Goal: Find contact information: Obtain details needed to contact an individual or organization

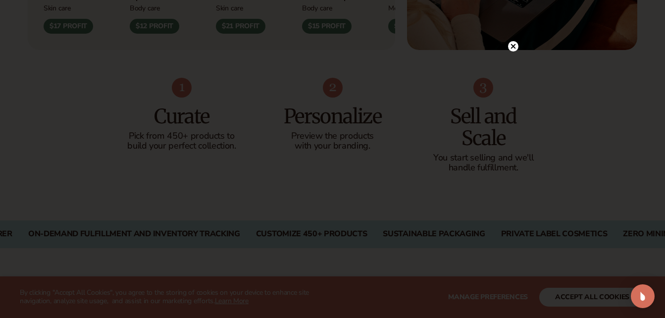
scroll to position [594, 0]
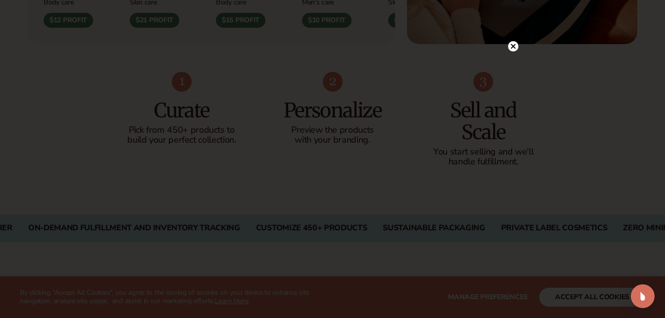
click at [508, 41] on icon at bounding box center [513, 46] width 10 height 10
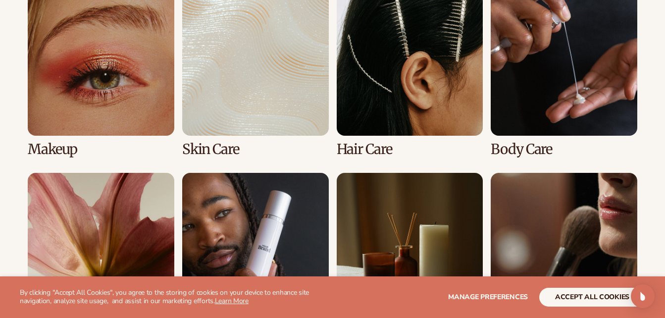
scroll to position [1940, 0]
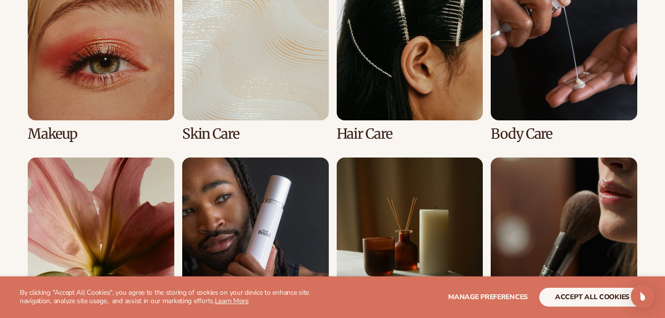
click at [256, 57] on link "2 / 8" at bounding box center [255, 58] width 146 height 168
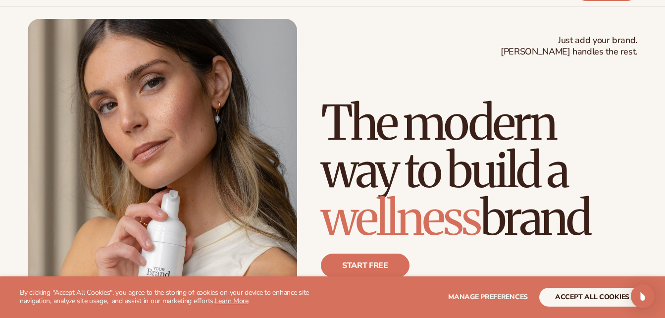
scroll to position [0, 0]
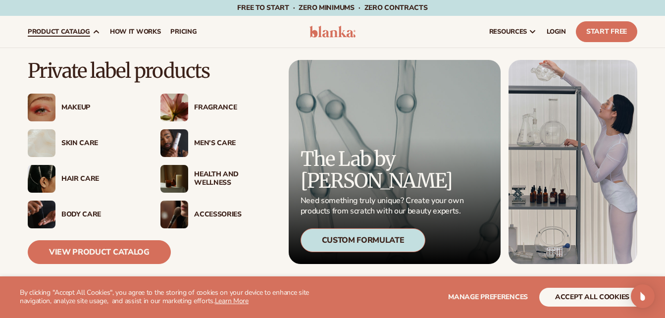
click at [79, 144] on div "Skin Care" at bounding box center [100, 143] width 79 height 8
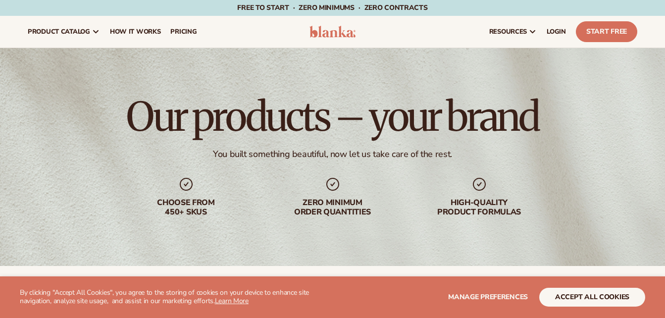
click at [81, 151] on div "Our products – your brand You built something beautiful, now let us take care o…" at bounding box center [332, 157] width 665 height 218
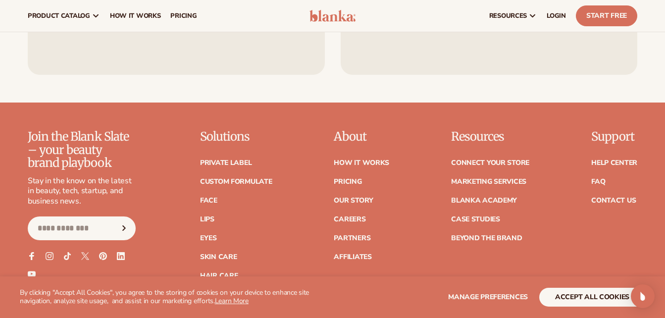
scroll to position [1618, 0]
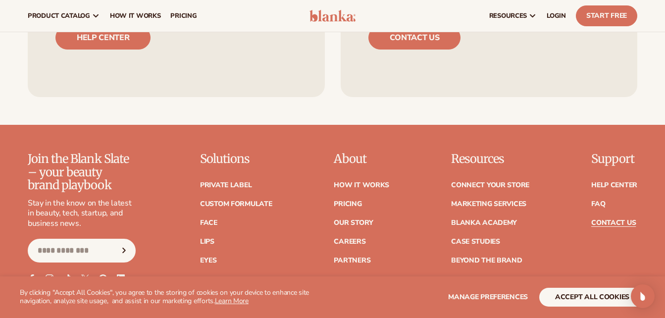
click at [621, 221] on link "Contact Us" at bounding box center [613, 222] width 45 height 7
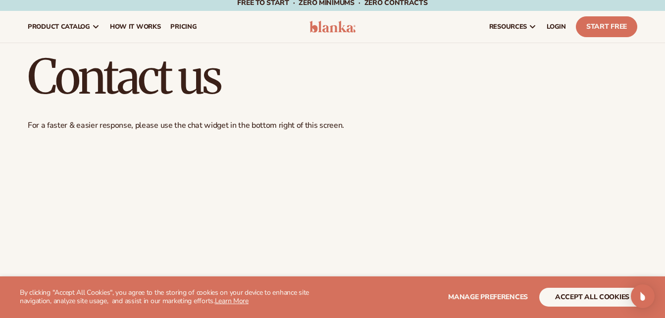
scroll to position [2, 0]
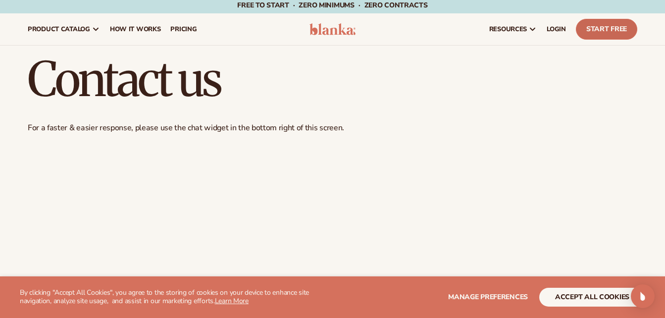
click at [610, 30] on link "Start Free" at bounding box center [606, 29] width 61 height 21
